Goal: Information Seeking & Learning: Check status

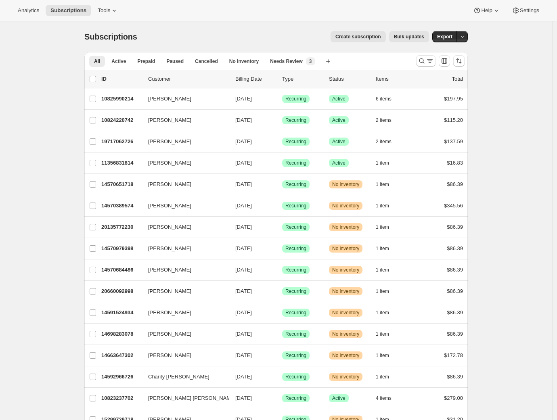
click at [11, 11] on div "Analytics Subscriptions Tools Help Settings" at bounding box center [278, 10] width 557 height 21
click at [19, 10] on span "Analytics" at bounding box center [28, 10] width 21 height 6
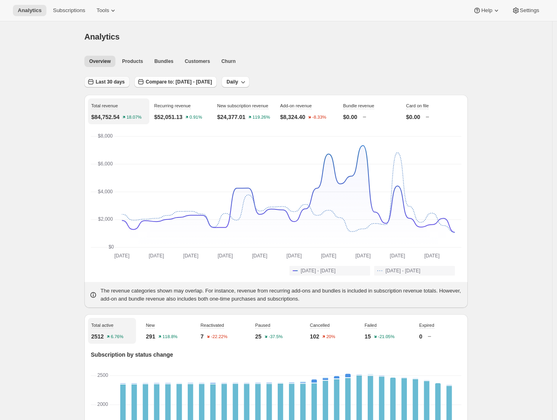
click at [120, 81] on span "Last 30 days" at bounding box center [110, 82] width 29 height 6
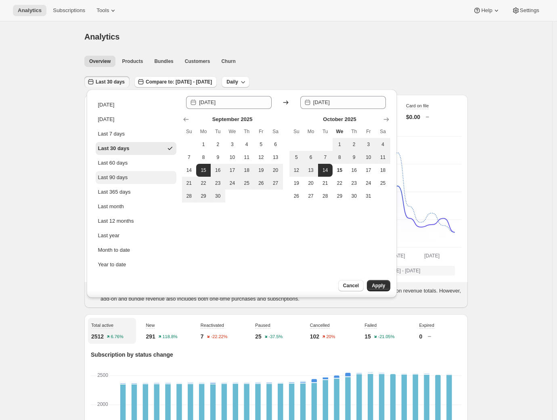
click at [127, 176] on div "Last 90 days" at bounding box center [113, 178] width 30 height 8
type input "[DATE]"
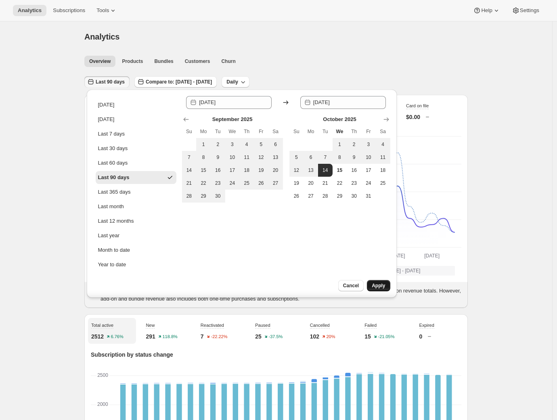
click at [376, 284] on span "Apply" at bounding box center [378, 286] width 13 height 6
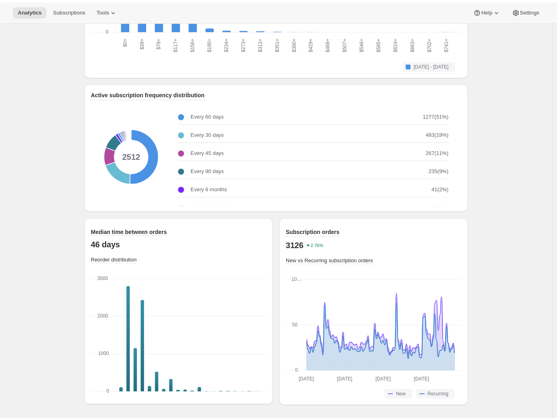
scroll to position [953, 0]
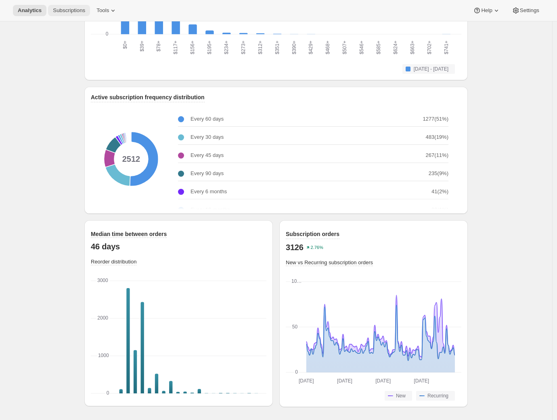
click at [80, 11] on span "Subscriptions" at bounding box center [69, 10] width 32 height 6
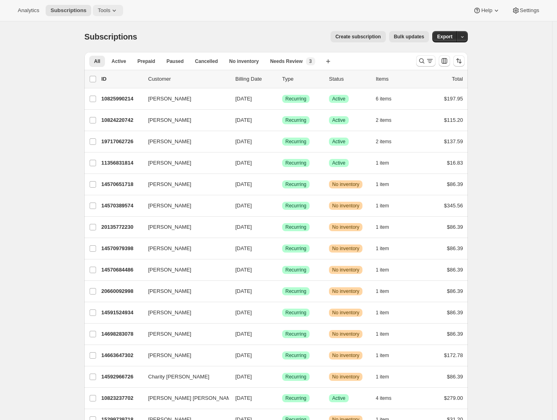
click at [114, 11] on icon at bounding box center [114, 10] width 8 height 8
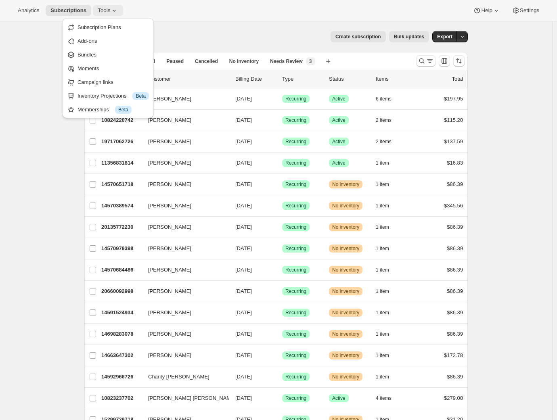
click at [114, 11] on icon at bounding box center [114, 10] width 8 height 8
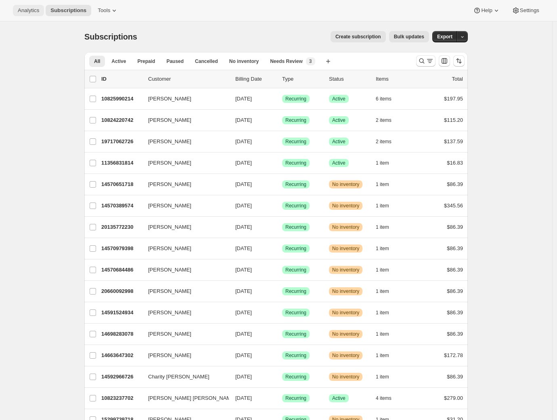
click at [42, 12] on button "Analytics" at bounding box center [28, 10] width 31 height 11
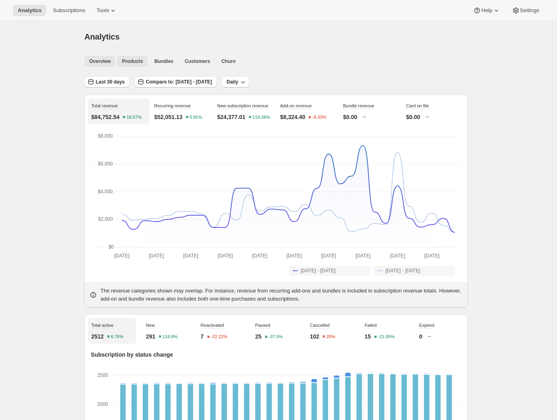
click at [128, 60] on span "Products" at bounding box center [132, 61] width 21 height 6
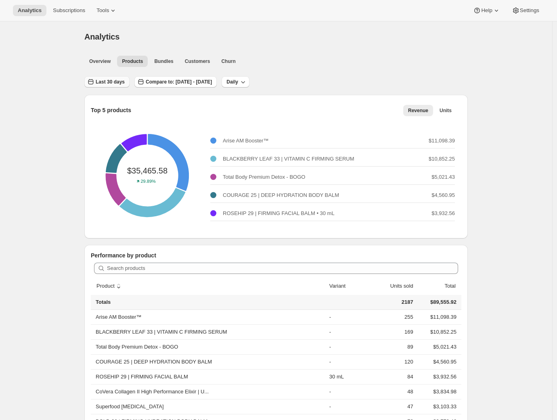
click at [111, 87] on button "Last 30 days" at bounding box center [106, 81] width 45 height 11
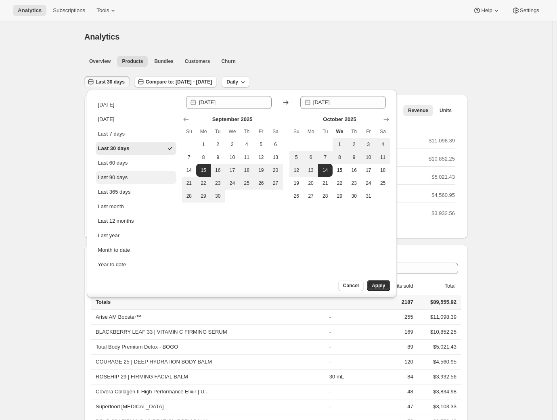
click at [125, 174] on div "Last 90 days" at bounding box center [113, 178] width 30 height 8
type input "[DATE]"
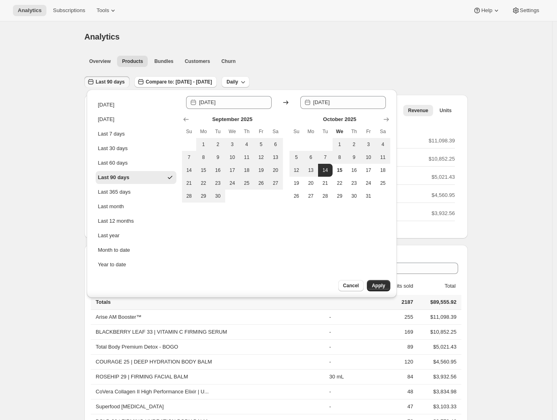
click at [386, 286] on button "Apply" at bounding box center [378, 285] width 23 height 11
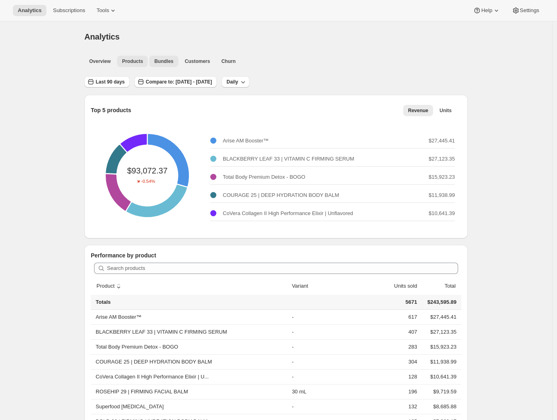
click at [173, 60] on span "Bundles" at bounding box center [163, 61] width 19 height 6
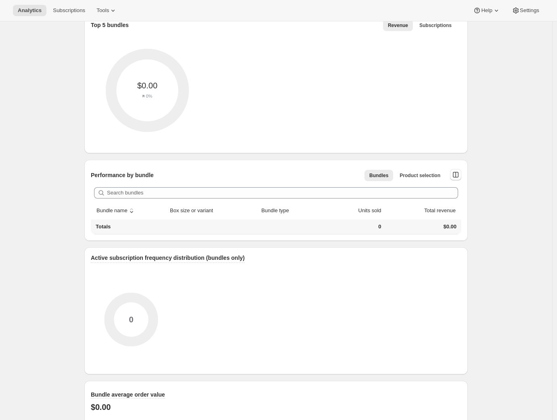
scroll to position [438, 0]
